Goal: Check status: Check status

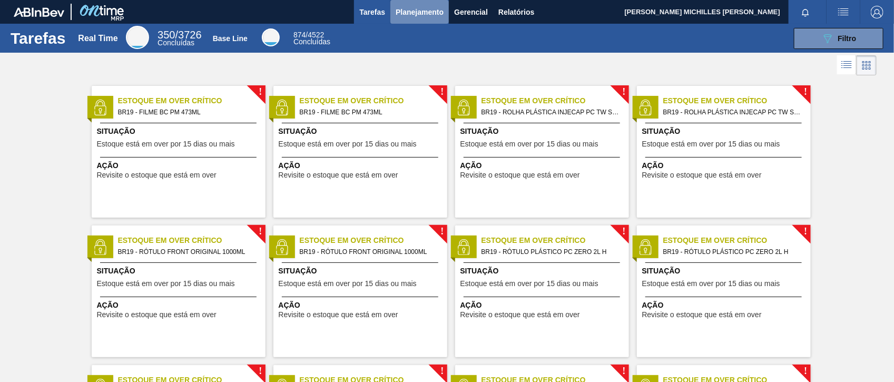
click at [405, 9] on span "Planejamento" at bounding box center [420, 12] width 48 height 13
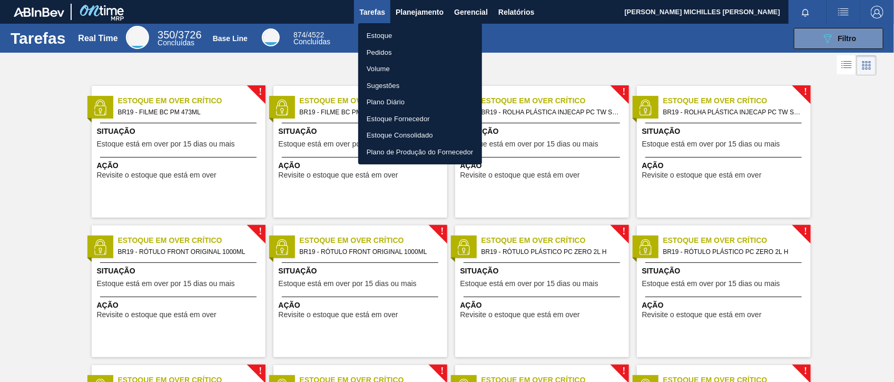
click at [371, 33] on li "Estoque" at bounding box center [420, 35] width 124 height 17
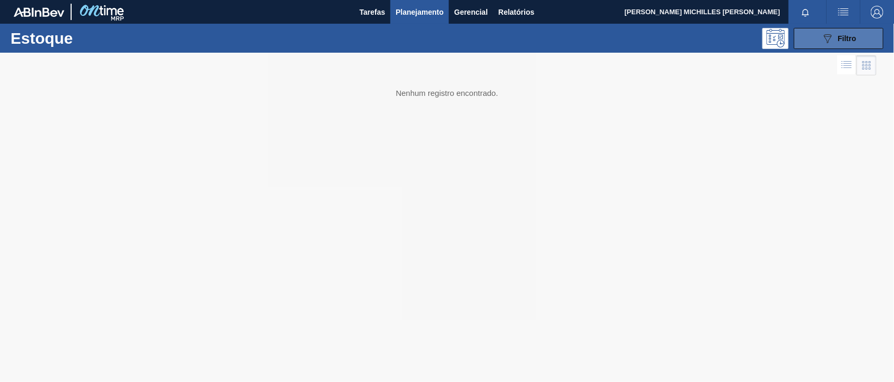
click at [715, 36] on icon "089F7B8B-B2A5-4AFE-B5C0-19BA573D28AC" at bounding box center [827, 38] width 13 height 13
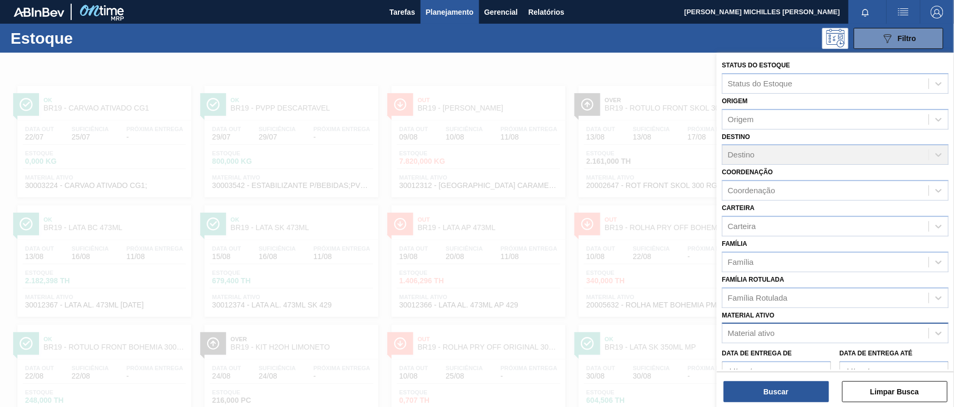
click at [715, 305] on div "Material ativo" at bounding box center [825, 333] width 206 height 15
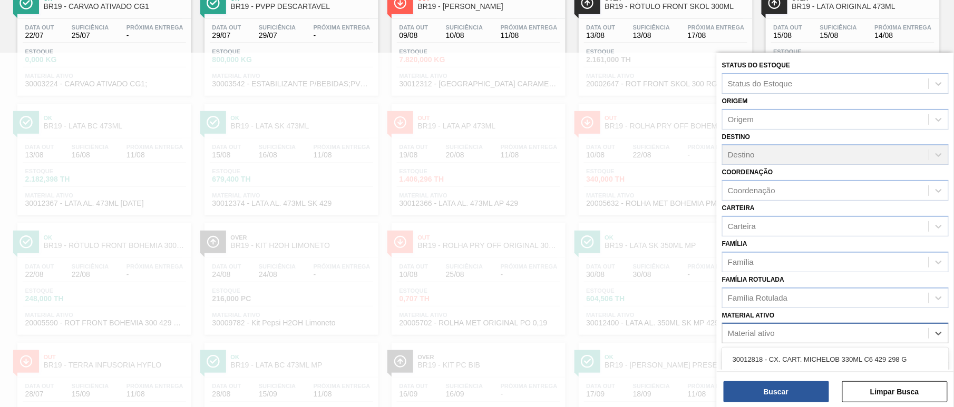
paste ativo "30029013"
type ativo "30029013"
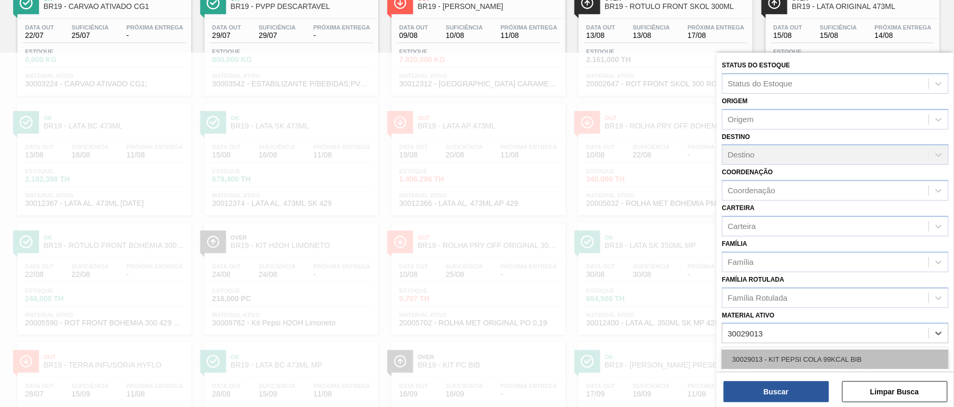
click at [715, 305] on div "30029013 - KIT PEPSI COLA 99KCAL BIB" at bounding box center [835, 359] width 227 height 19
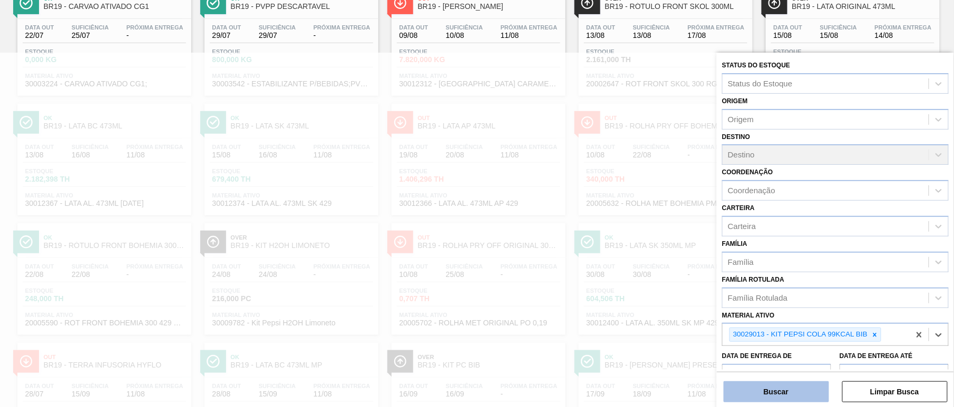
click at [715, 305] on button "Buscar" at bounding box center [775, 391] width 105 height 21
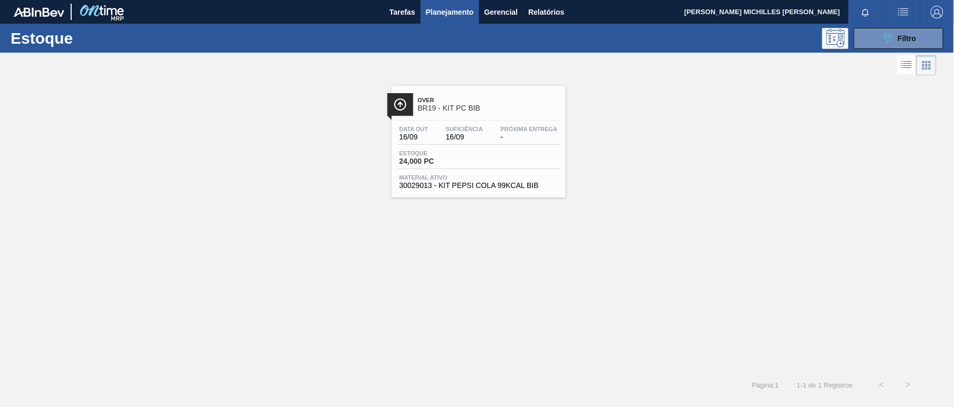
scroll to position [0, 0]
click at [521, 123] on div "Data out 16/09 Suficiência 16/09 Próxima Entrega - Estoque 24,000 PC Material a…" at bounding box center [478, 157] width 174 height 72
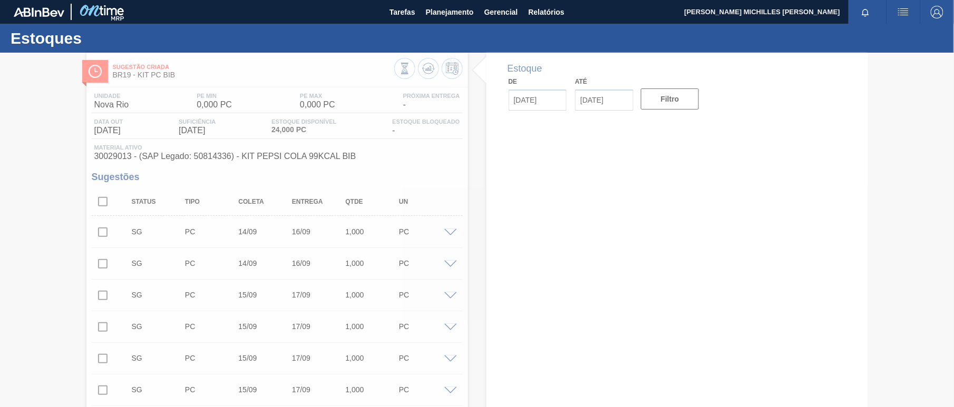
type input "[DATE]"
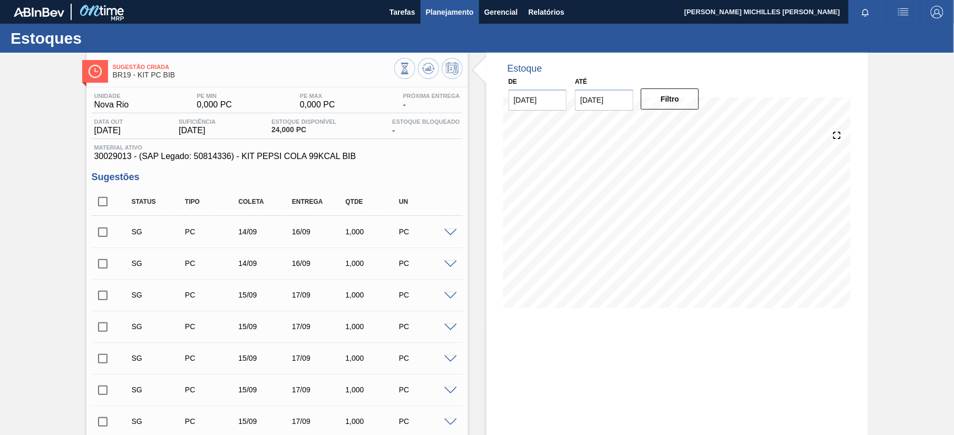
click at [456, 13] on span "Planejamento" at bounding box center [450, 12] width 48 height 13
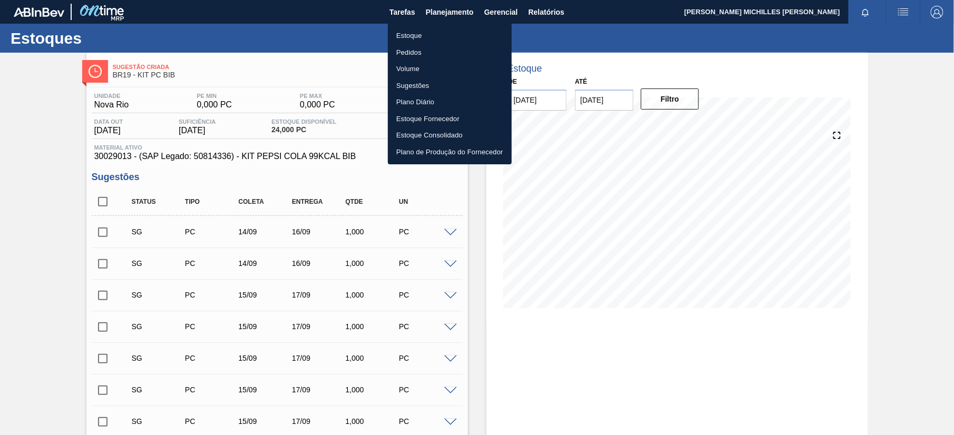
click at [422, 35] on li "Estoque" at bounding box center [450, 35] width 124 height 17
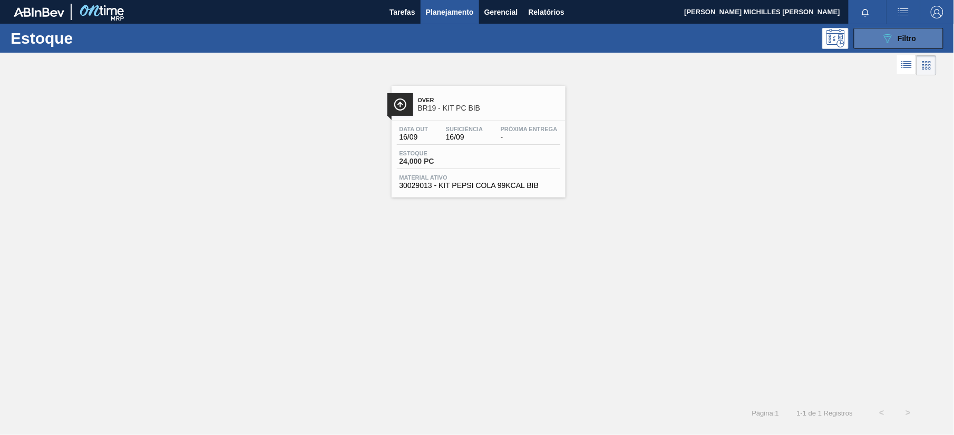
click at [715, 35] on button "089F7B8B-B2A5-4AFE-B5C0-19BA573D28AC Filtro" at bounding box center [899, 38] width 90 height 21
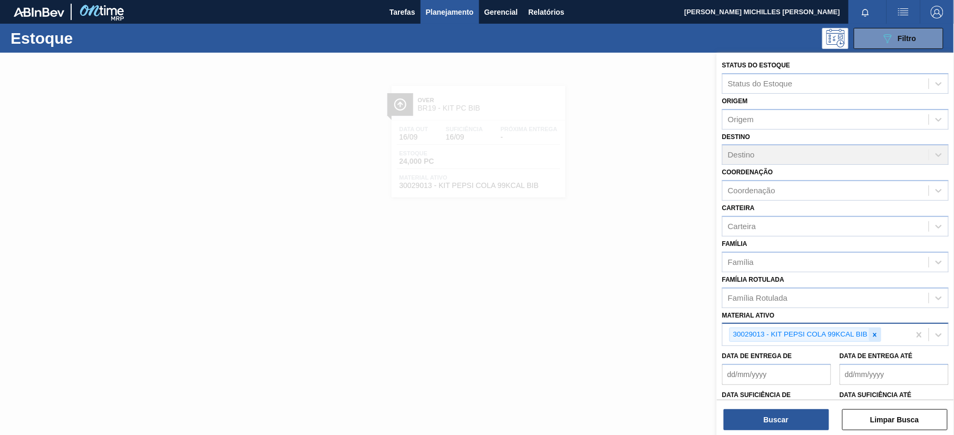
click at [715, 305] on icon at bounding box center [875, 335] width 4 height 4
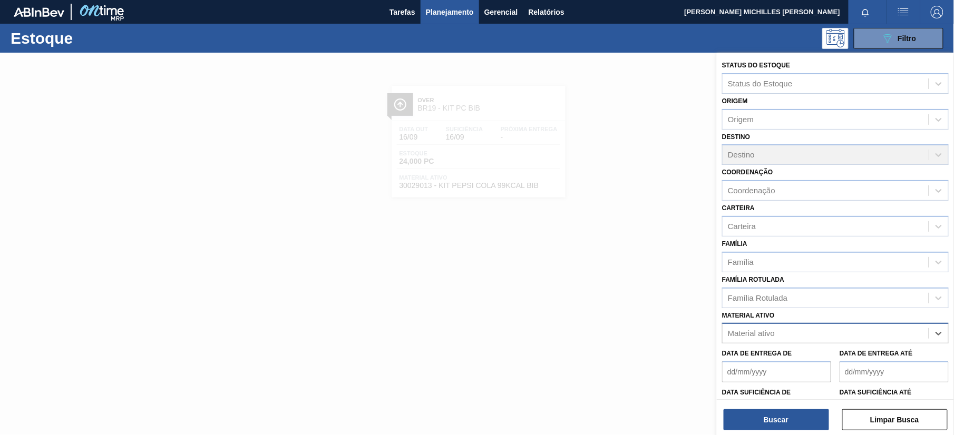
paste ativo "30002821"
type ativo "30002821"
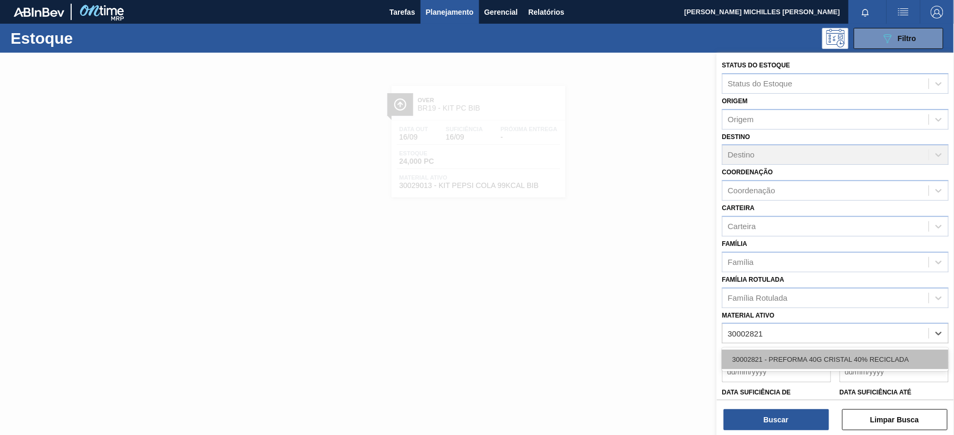
click at [715, 305] on div "30002821 - PREFORMA 40G CRISTAL 40% RECICLADA" at bounding box center [835, 359] width 227 height 19
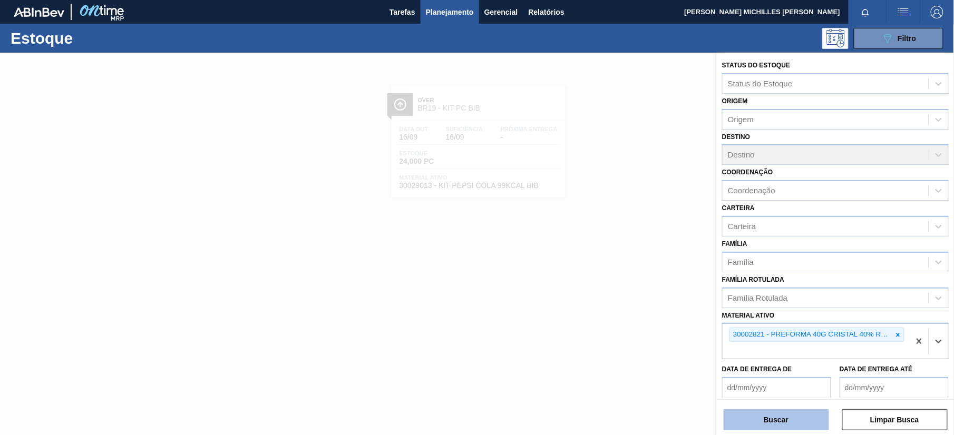
click at [715, 305] on button "Buscar" at bounding box center [775, 419] width 105 height 21
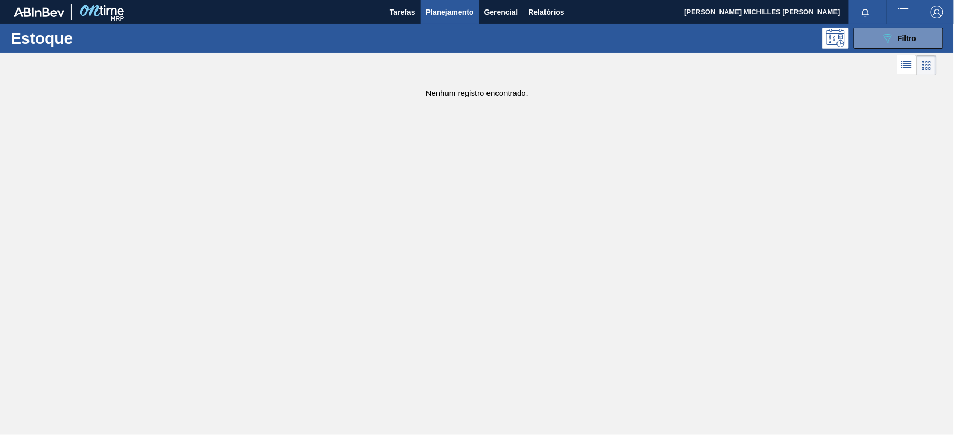
click at [466, 11] on span "Planejamento" at bounding box center [450, 12] width 48 height 13
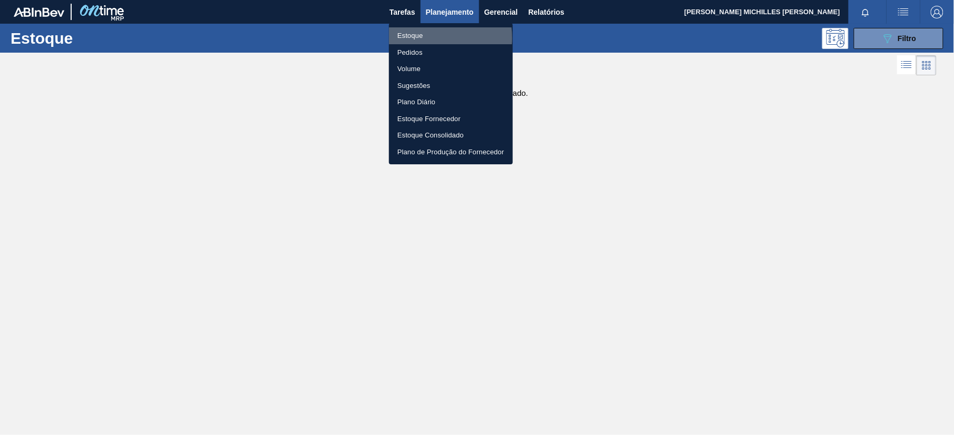
click at [417, 38] on li "Estoque" at bounding box center [451, 35] width 124 height 17
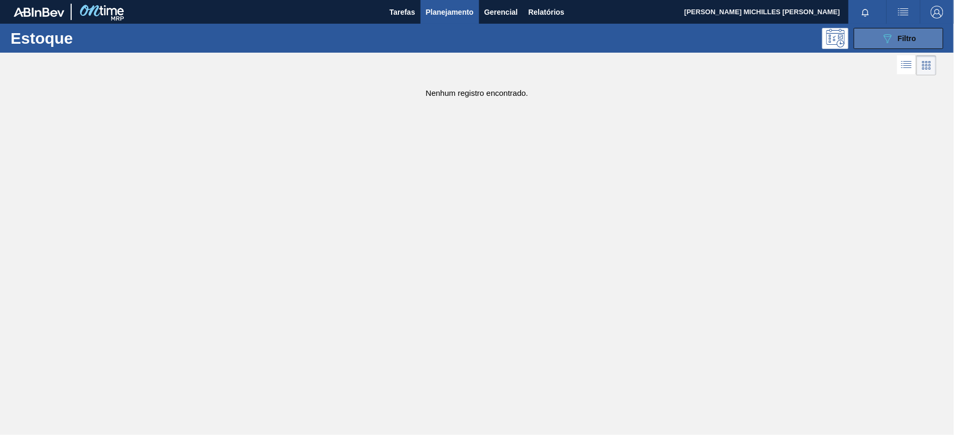
click at [715, 41] on button "089F7B8B-B2A5-4AFE-B5C0-19BA573D28AC Filtro" at bounding box center [899, 38] width 90 height 21
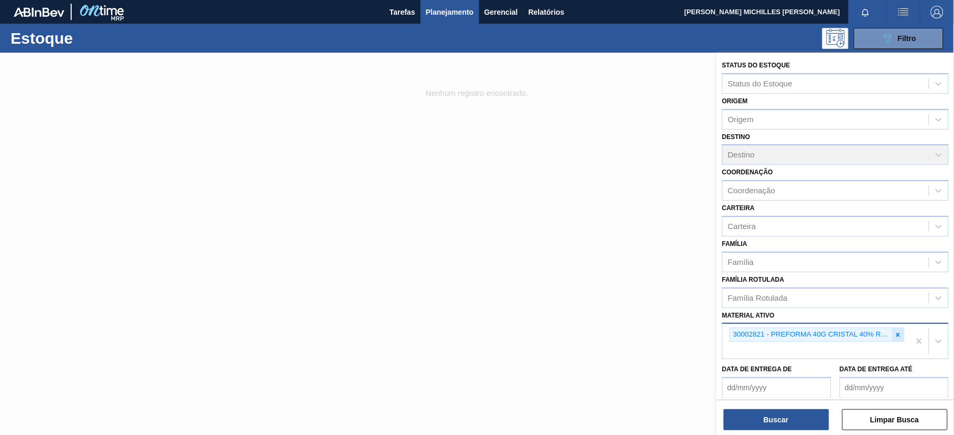
click at [715, 305] on icon at bounding box center [897, 334] width 7 height 7
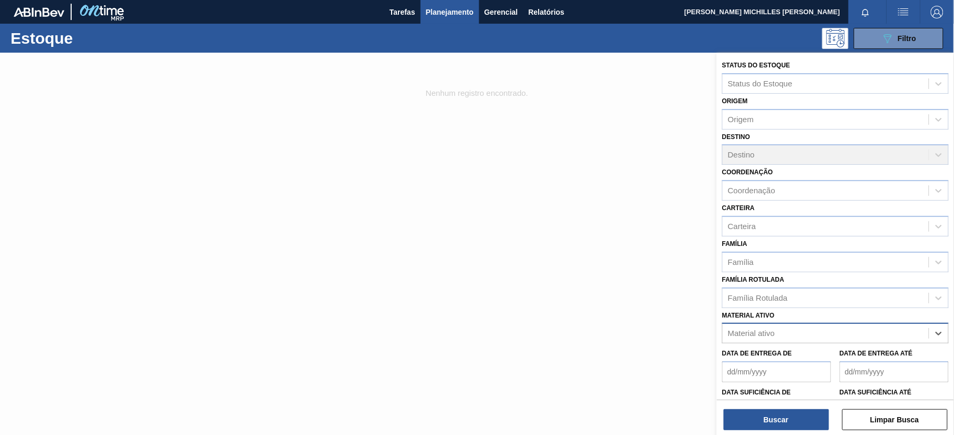
paste ativo "30003165"
type ativo "30003165"
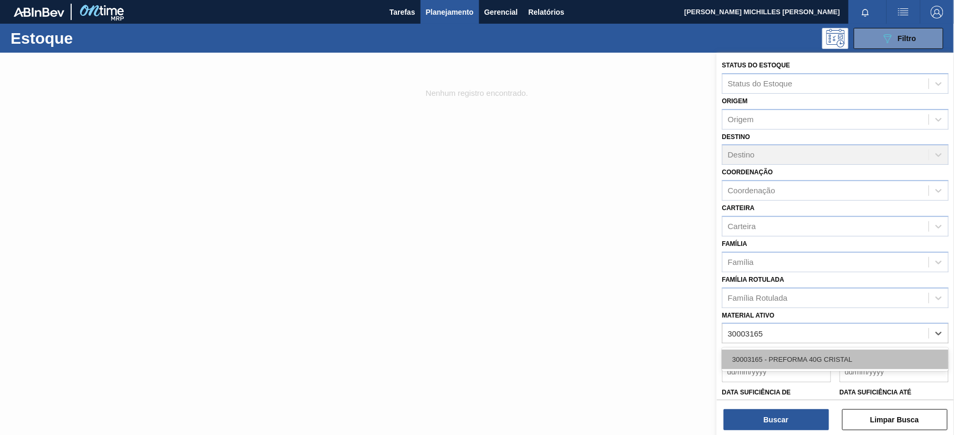
click at [715, 305] on div "30003165 - PREFORMA 40G CRISTAL" at bounding box center [835, 359] width 227 height 19
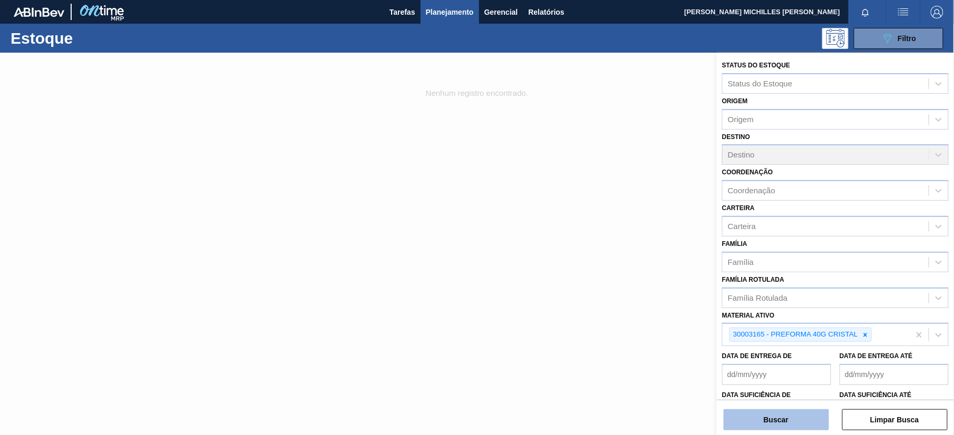
click at [715, 305] on button "Buscar" at bounding box center [775, 419] width 105 height 21
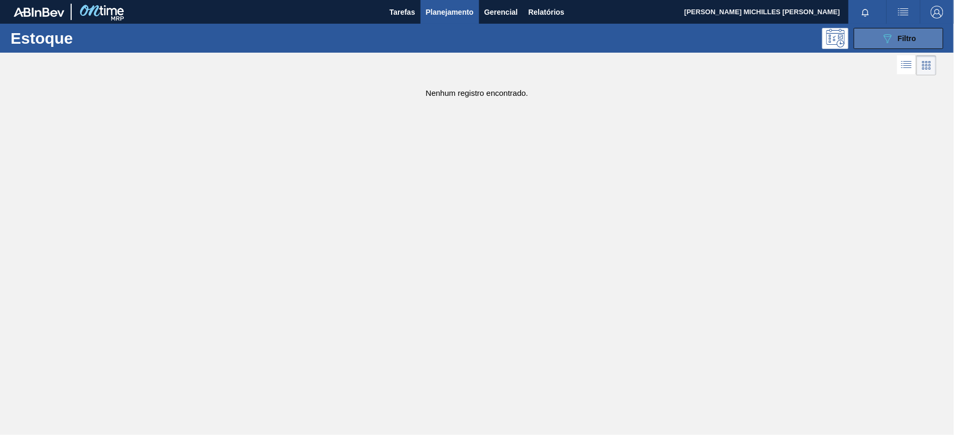
click at [715, 41] on div "089F7B8B-B2A5-4AFE-B5C0-19BA573D28AC Filtro" at bounding box center [898, 38] width 35 height 13
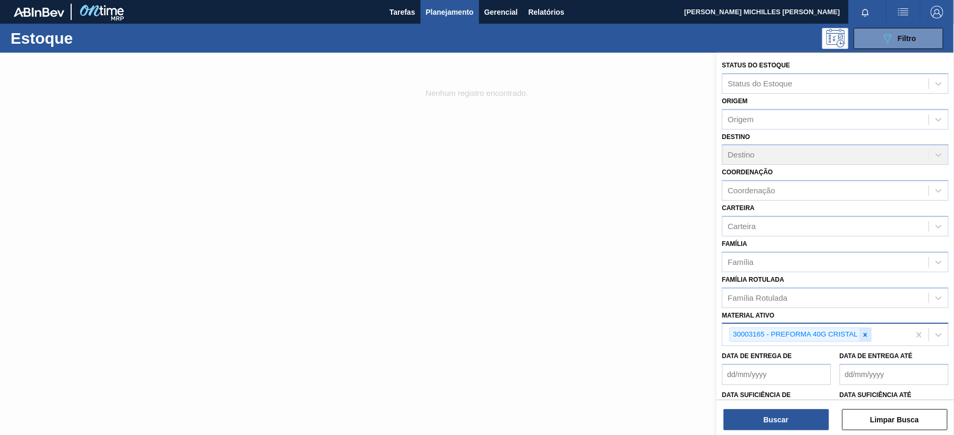
click at [715, 305] on icon at bounding box center [864, 334] width 7 height 7
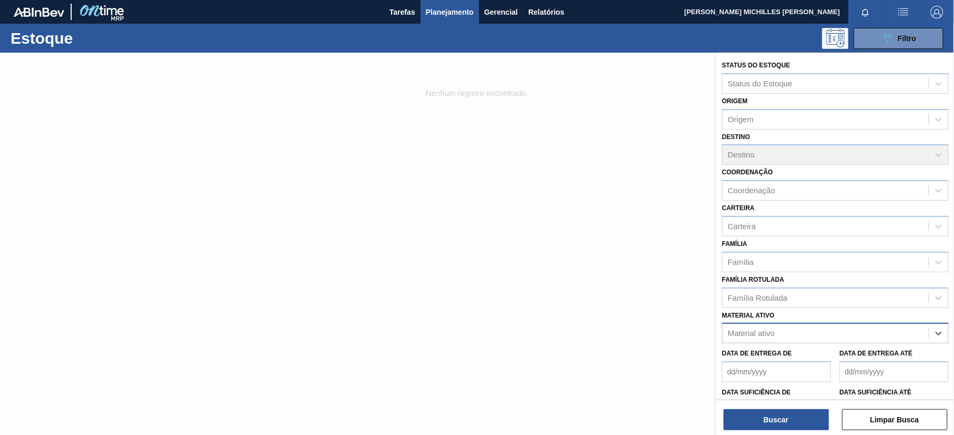
paste ativo "30034502"
type ativo "30034502"
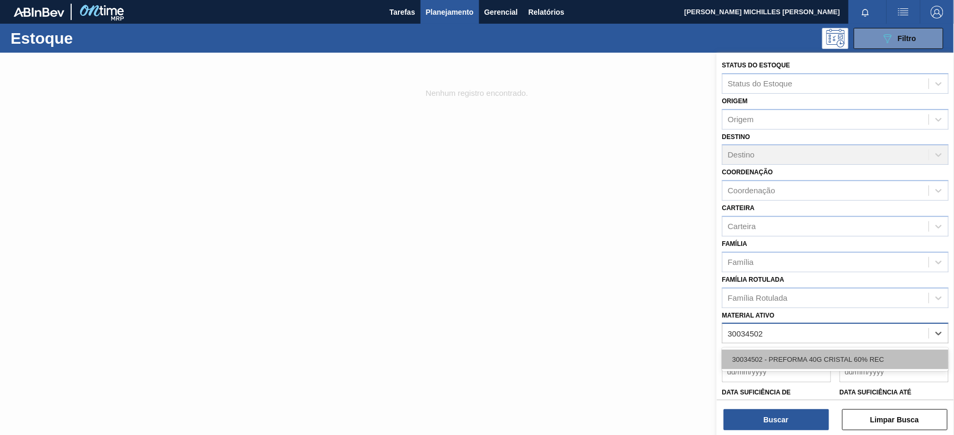
click at [715, 305] on div "30034502 - PREFORMA 40G CRISTAL 60% REC" at bounding box center [835, 359] width 227 height 19
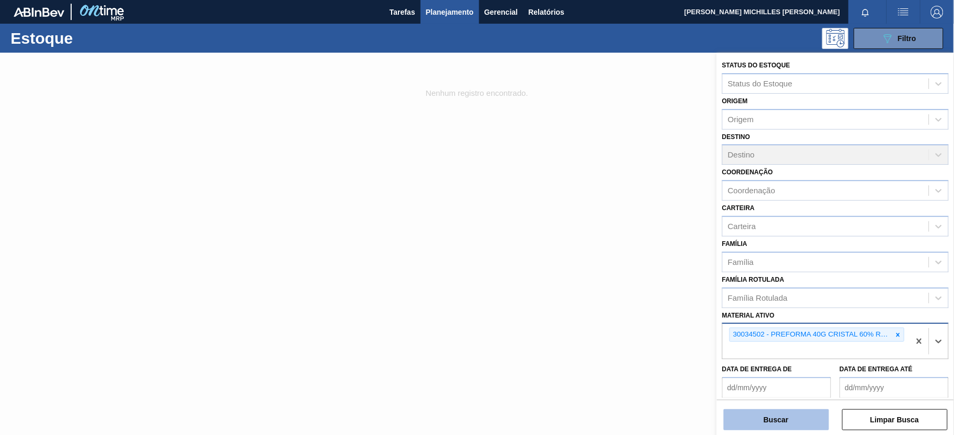
click at [715, 305] on button "Buscar" at bounding box center [775, 419] width 105 height 21
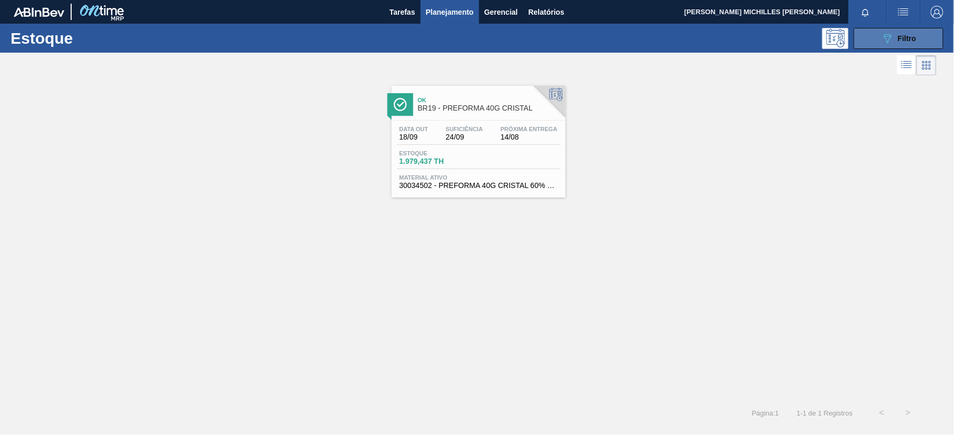
click at [715, 35] on button "089F7B8B-B2A5-4AFE-B5C0-19BA573D28AC Filtro" at bounding box center [899, 38] width 90 height 21
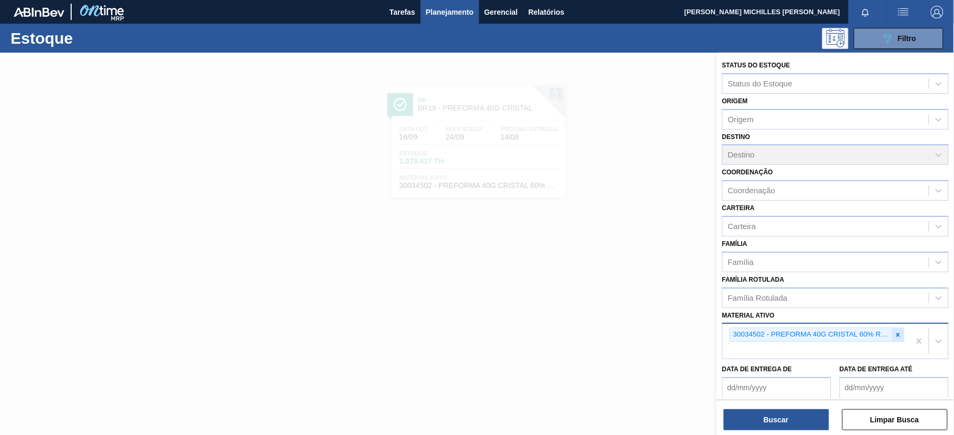
click at [715, 305] on icon at bounding box center [897, 334] width 7 height 7
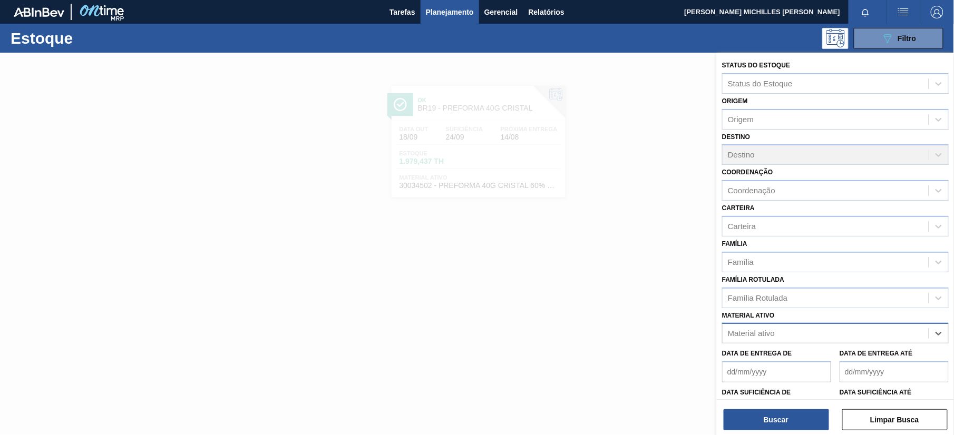
paste ativo "30002825"
type ativo "30002825"
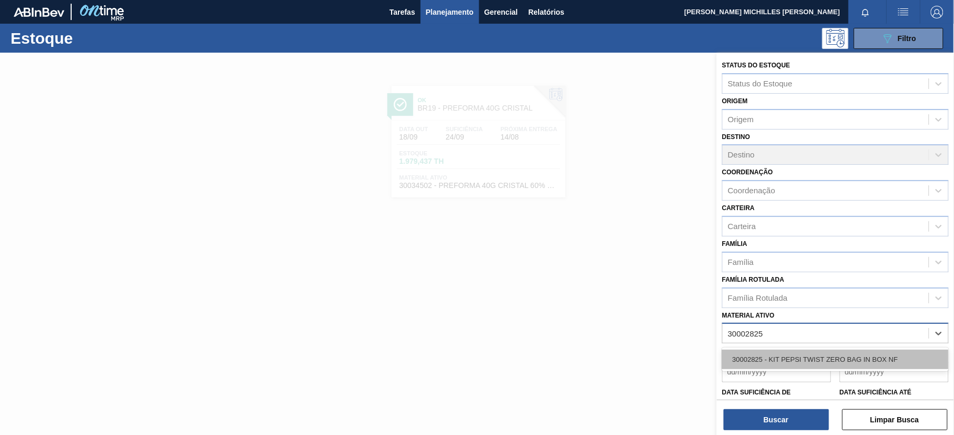
click at [715, 305] on div "30002825 - KIT PEPSI TWIST ZERO BAG IN BOX NF" at bounding box center [835, 359] width 227 height 19
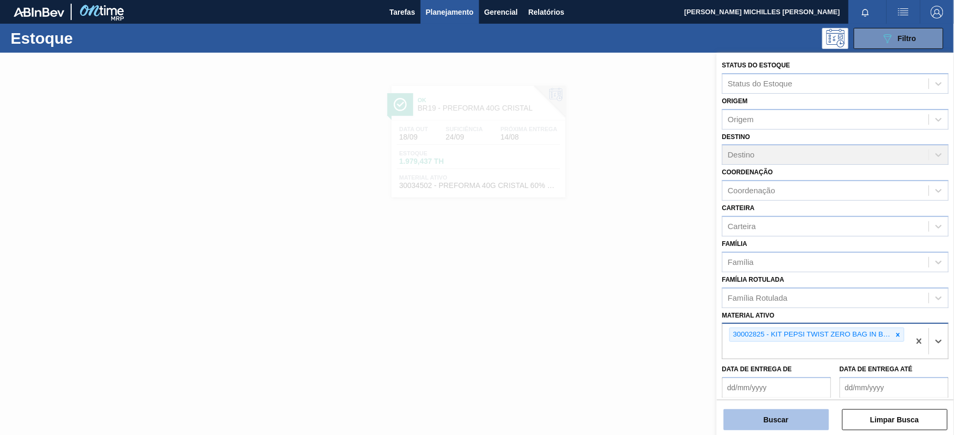
click at [715, 305] on button "Buscar" at bounding box center [775, 419] width 105 height 21
